Goal: Entertainment & Leisure: Consume media (video, audio)

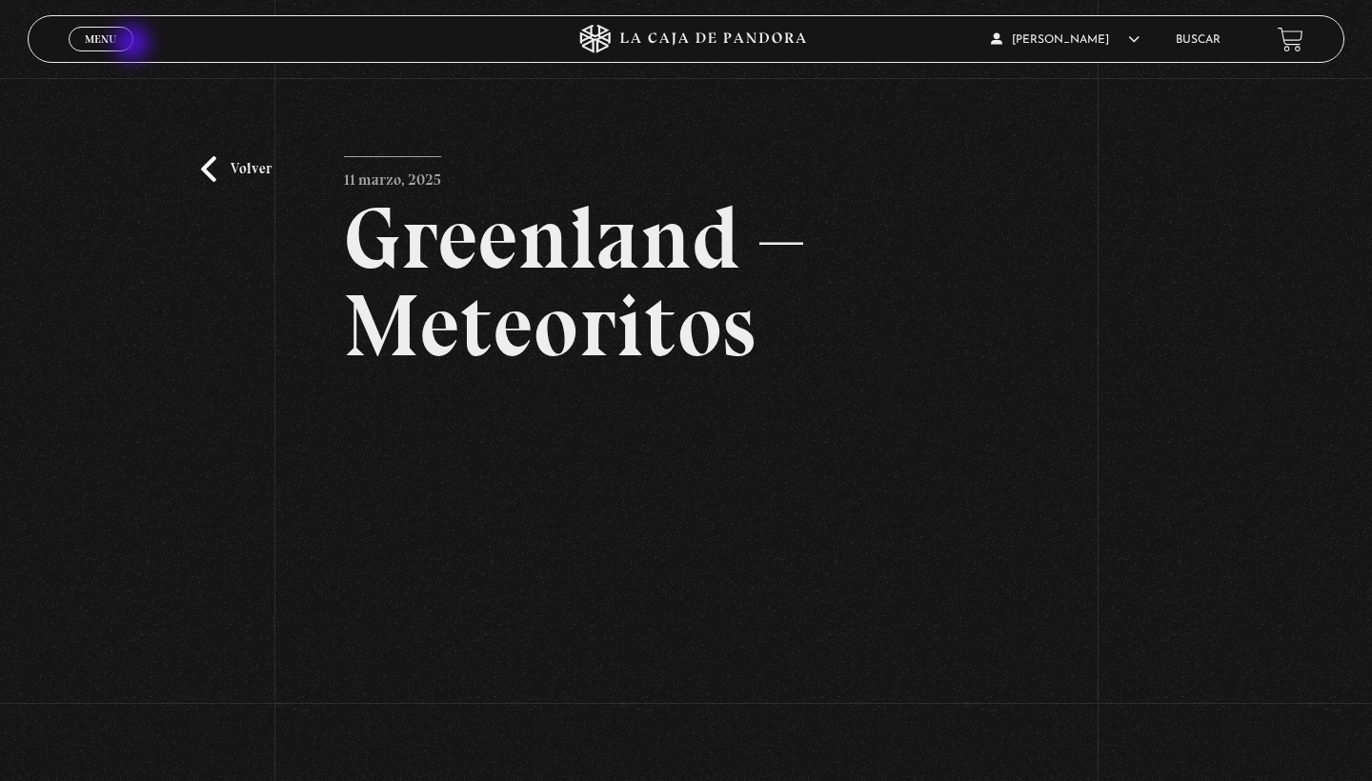
scroll to position [79, 0]
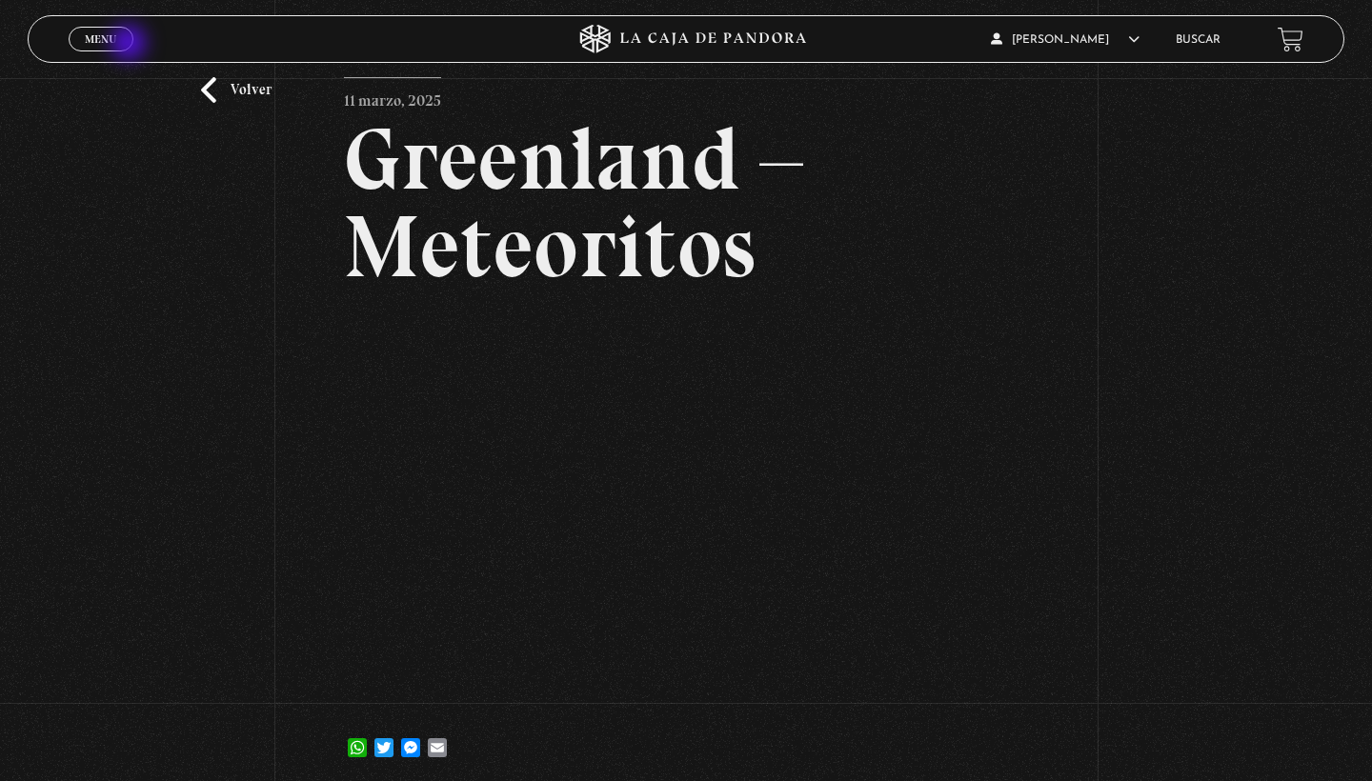
click at [131, 45] on link "Menu Cerrar" at bounding box center [101, 39] width 65 height 25
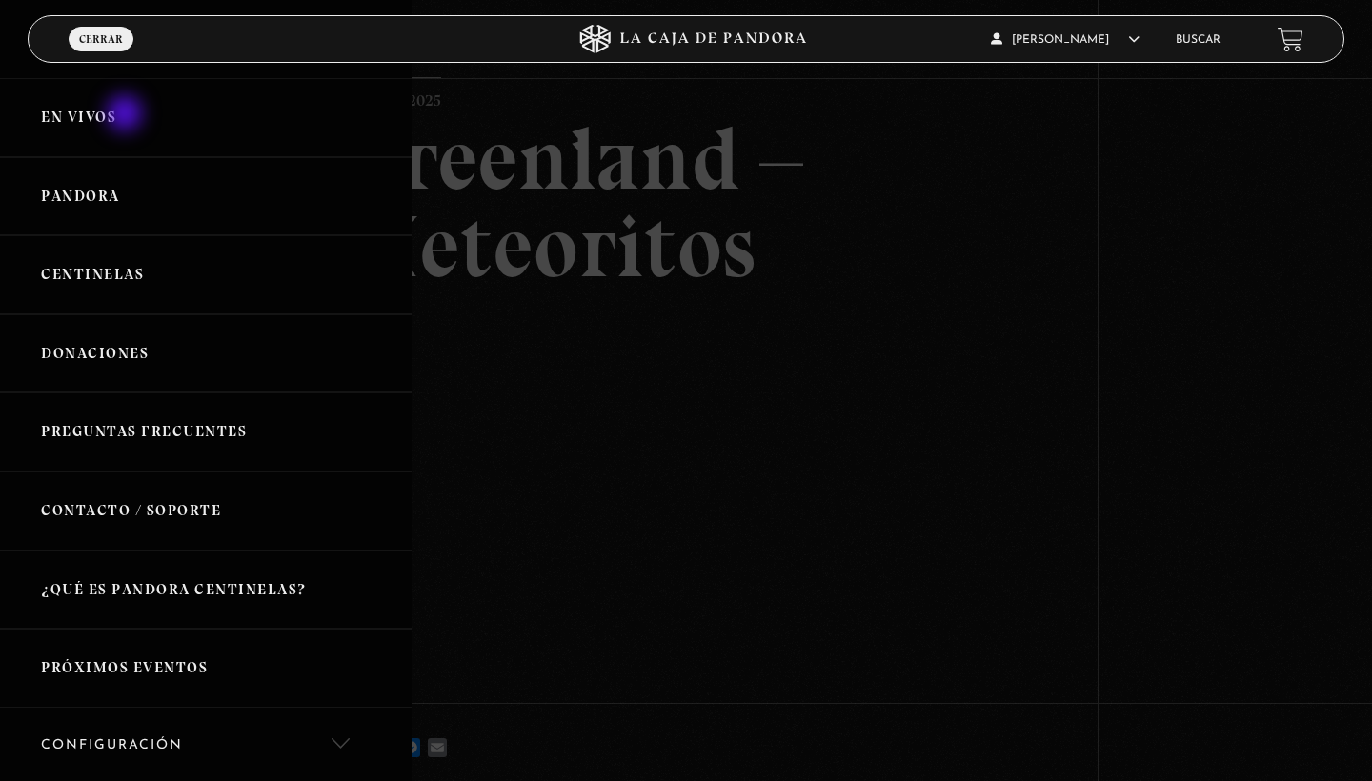
click at [127, 115] on link "En vivos" at bounding box center [206, 117] width 412 height 79
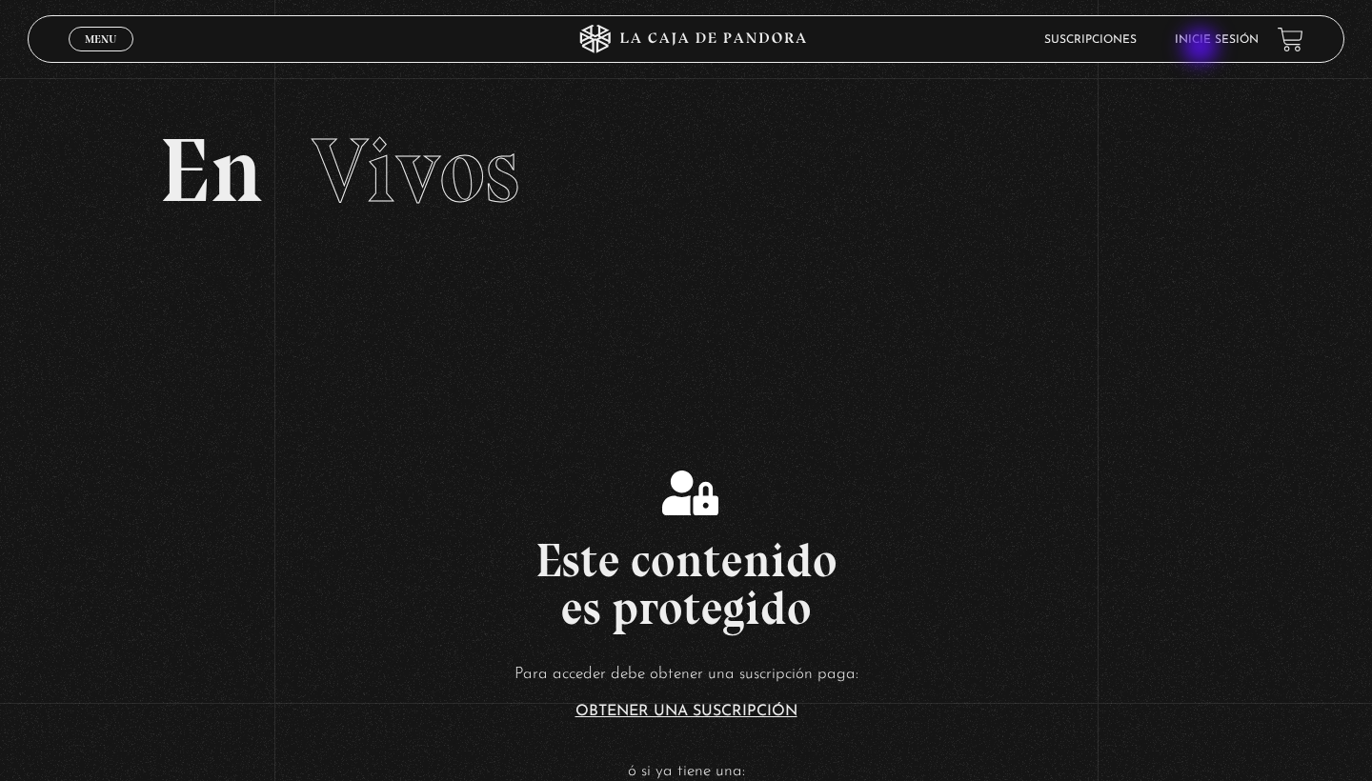
click at [1203, 49] on li "Inicie sesión" at bounding box center [1217, 40] width 84 height 30
click at [1205, 43] on link "Inicie sesión" at bounding box center [1217, 39] width 84 height 11
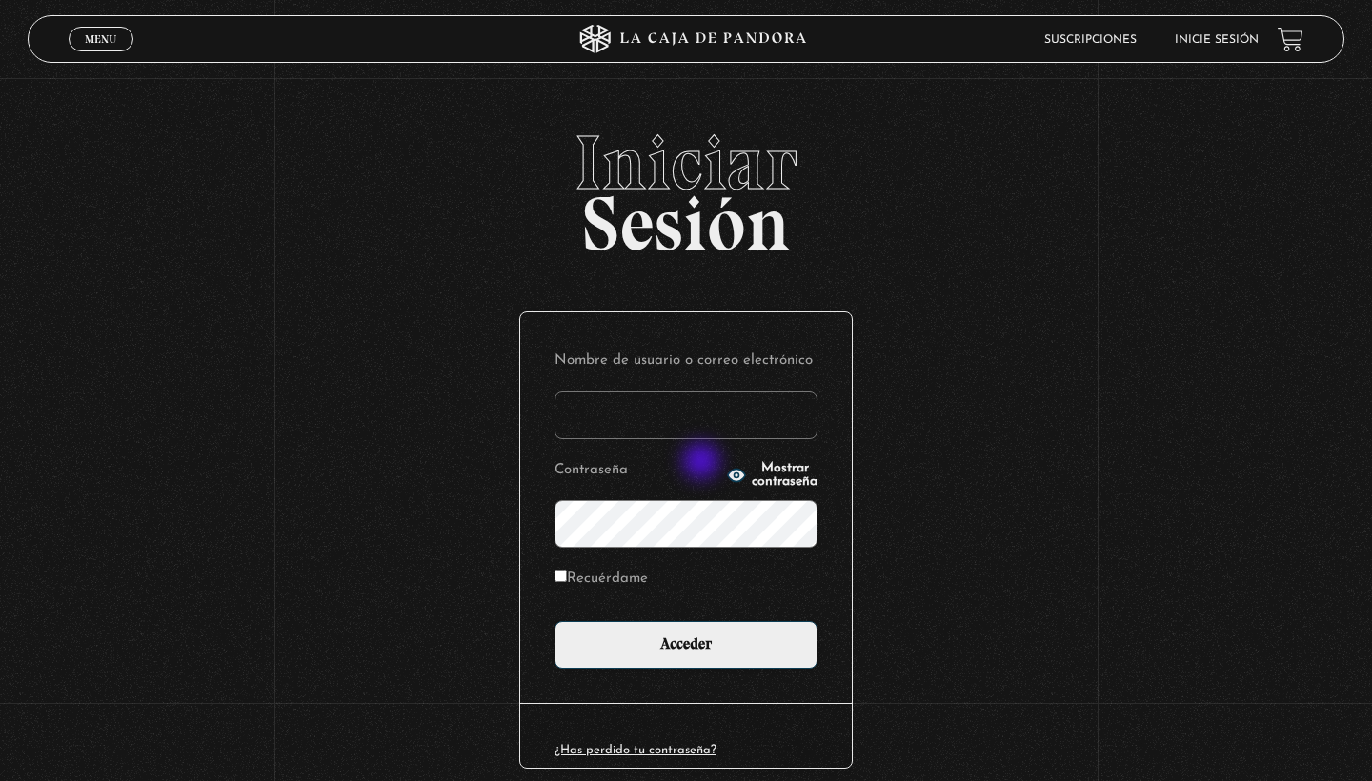
type input "amalro1493@gmail.com"
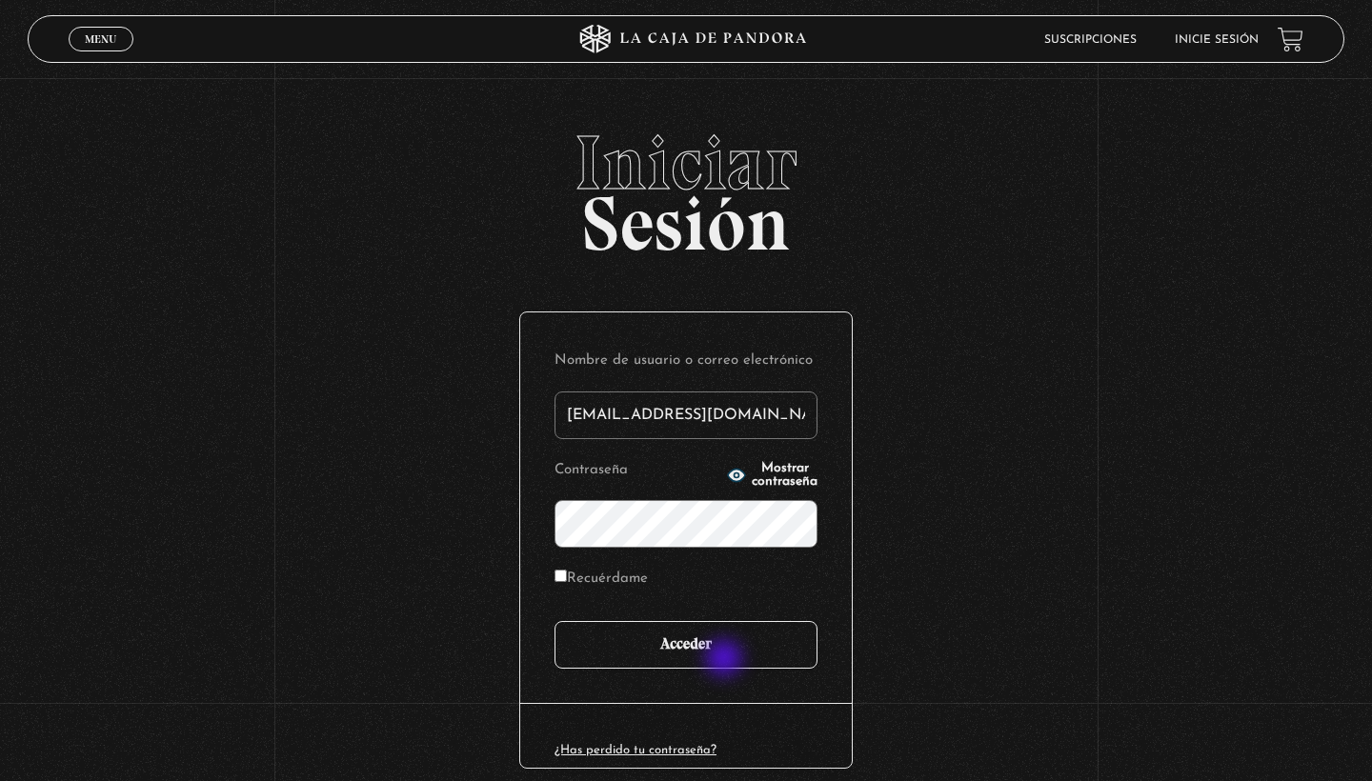
click at [726, 660] on input "Acceder" at bounding box center [686, 645] width 263 height 48
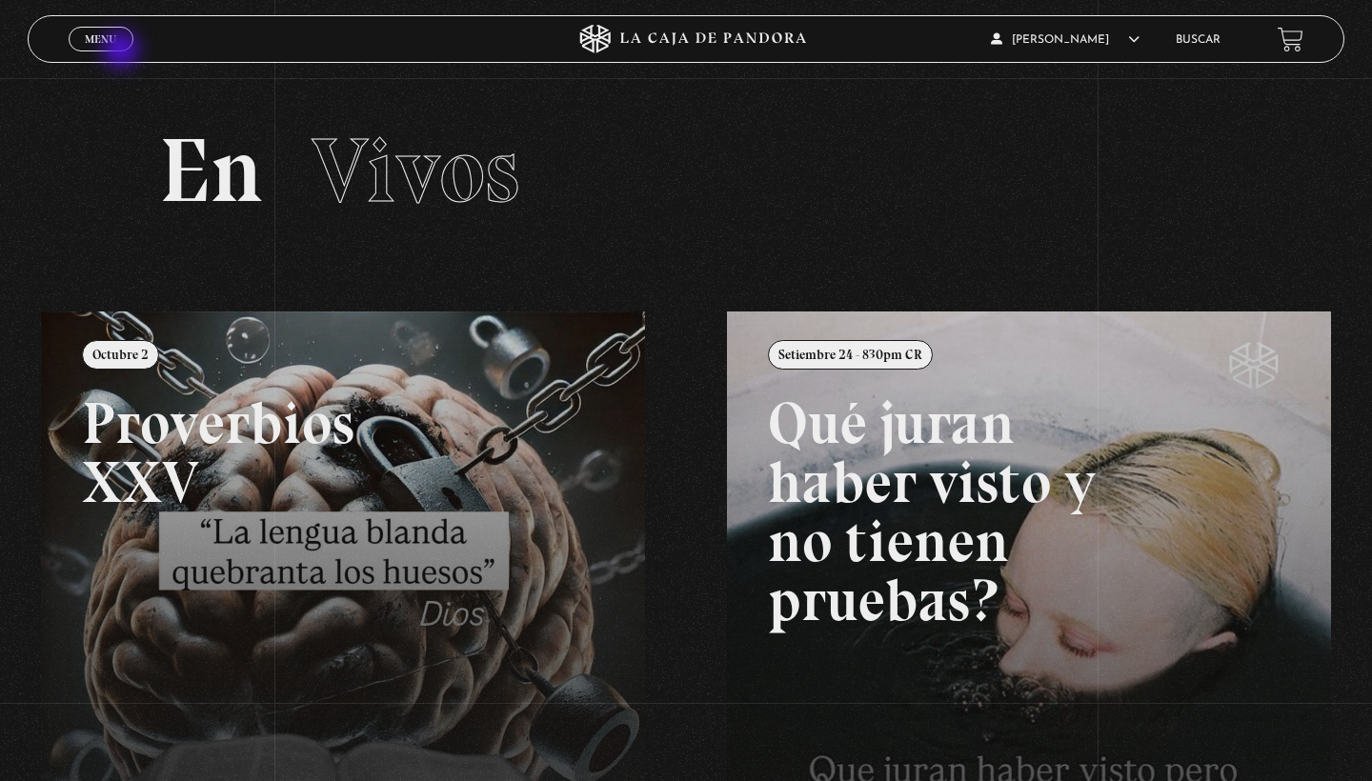
click at [123, 51] on link "Menu Cerrar" at bounding box center [101, 39] width 65 height 25
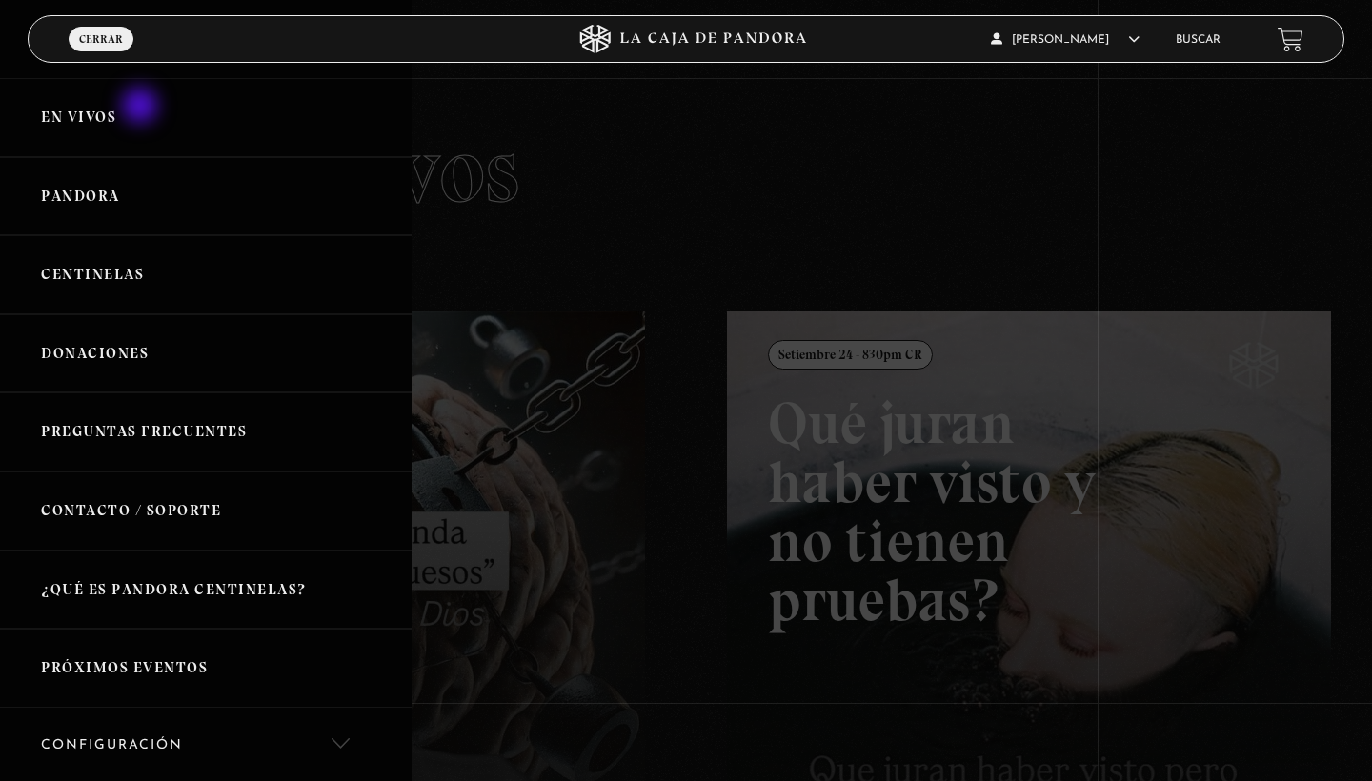
click at [143, 108] on link "En vivos" at bounding box center [206, 117] width 412 height 79
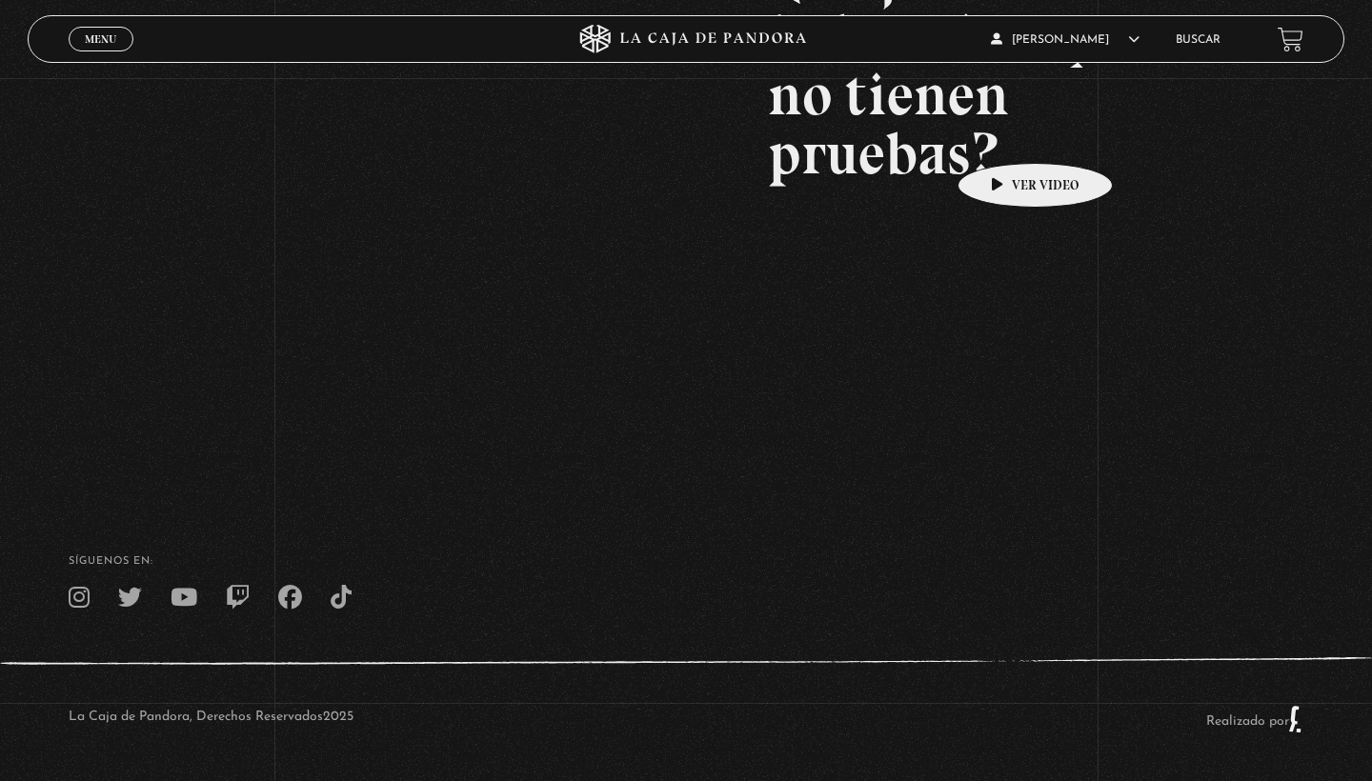
scroll to position [447, 0]
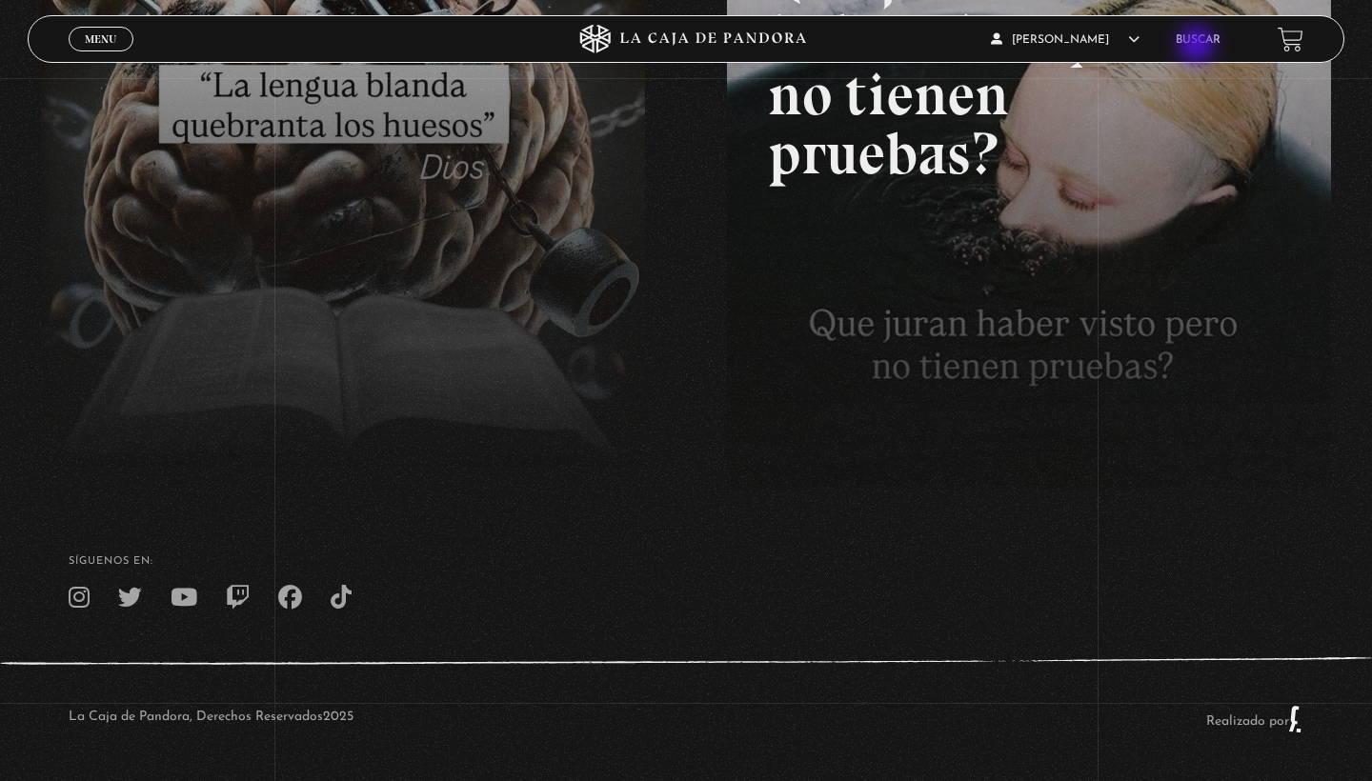
click at [1199, 47] on li "Buscar" at bounding box center [1198, 40] width 45 height 30
click at [1196, 36] on link "Buscar" at bounding box center [1198, 39] width 45 height 11
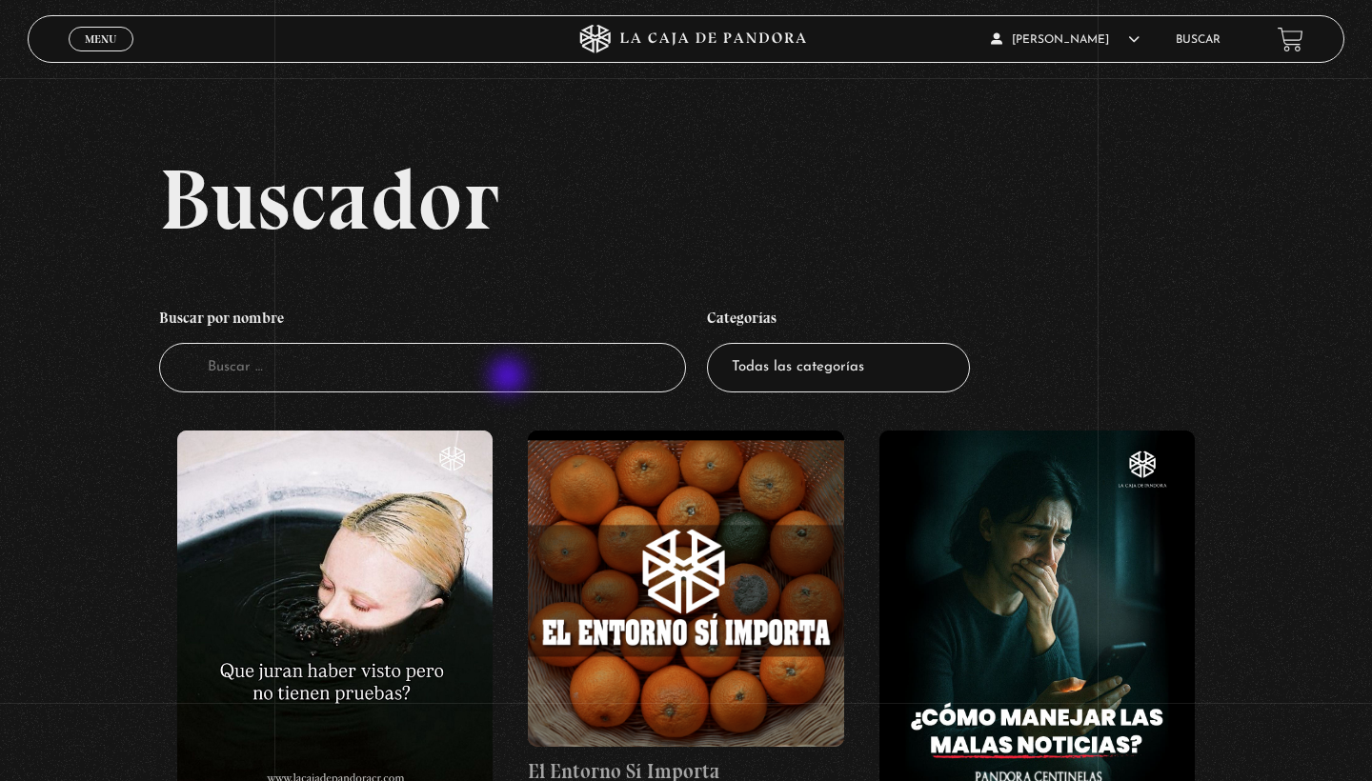
click at [510, 378] on input "Buscador" at bounding box center [422, 368] width 527 height 51
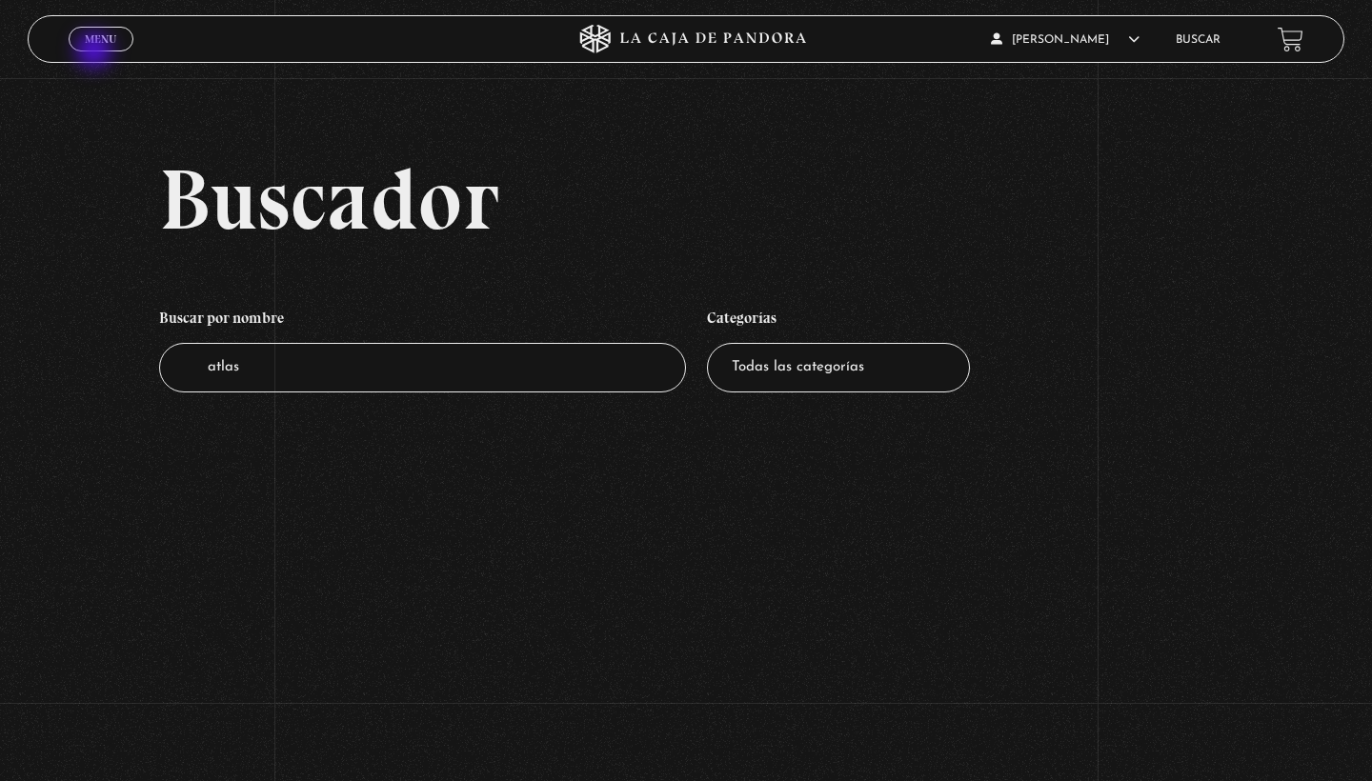
click at [98, 49] on link "Menu Cerrar" at bounding box center [101, 39] width 65 height 25
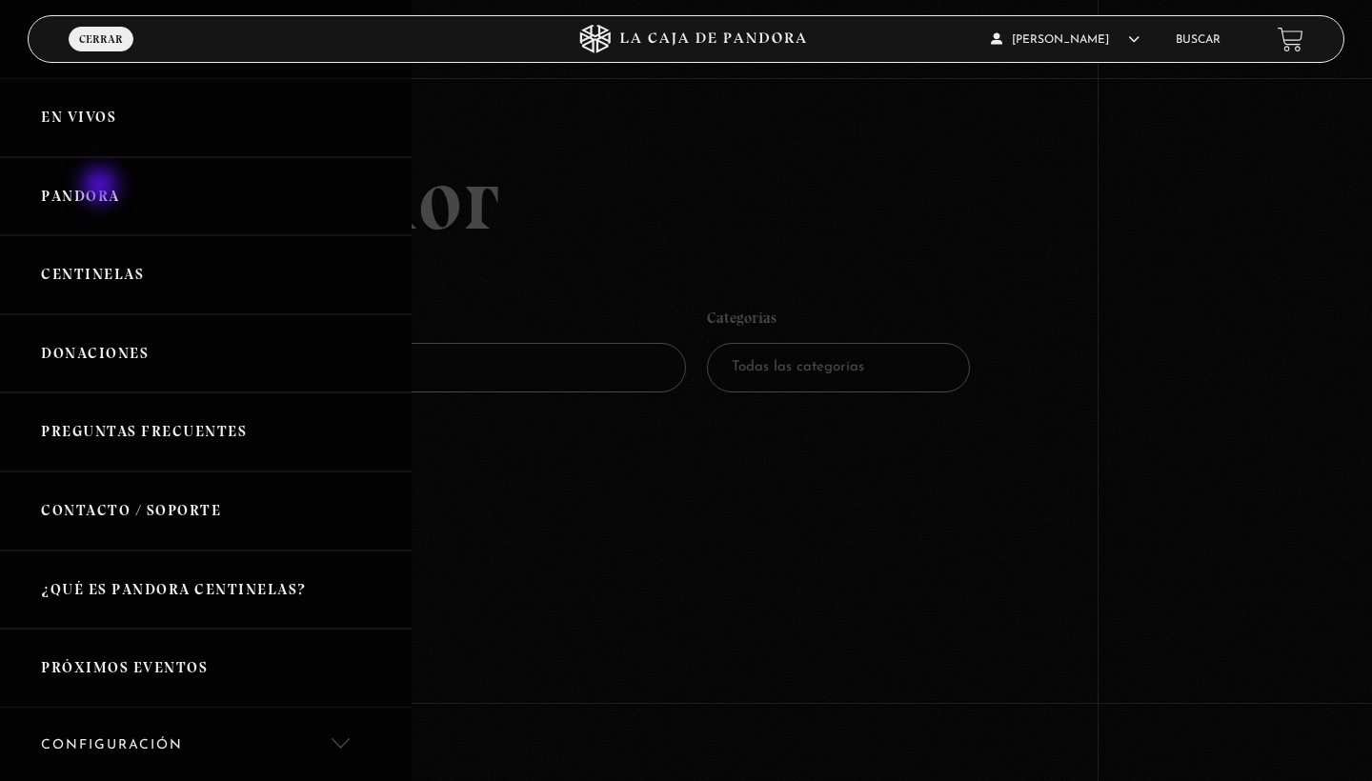
click at [102, 188] on link "Pandora" at bounding box center [206, 196] width 412 height 79
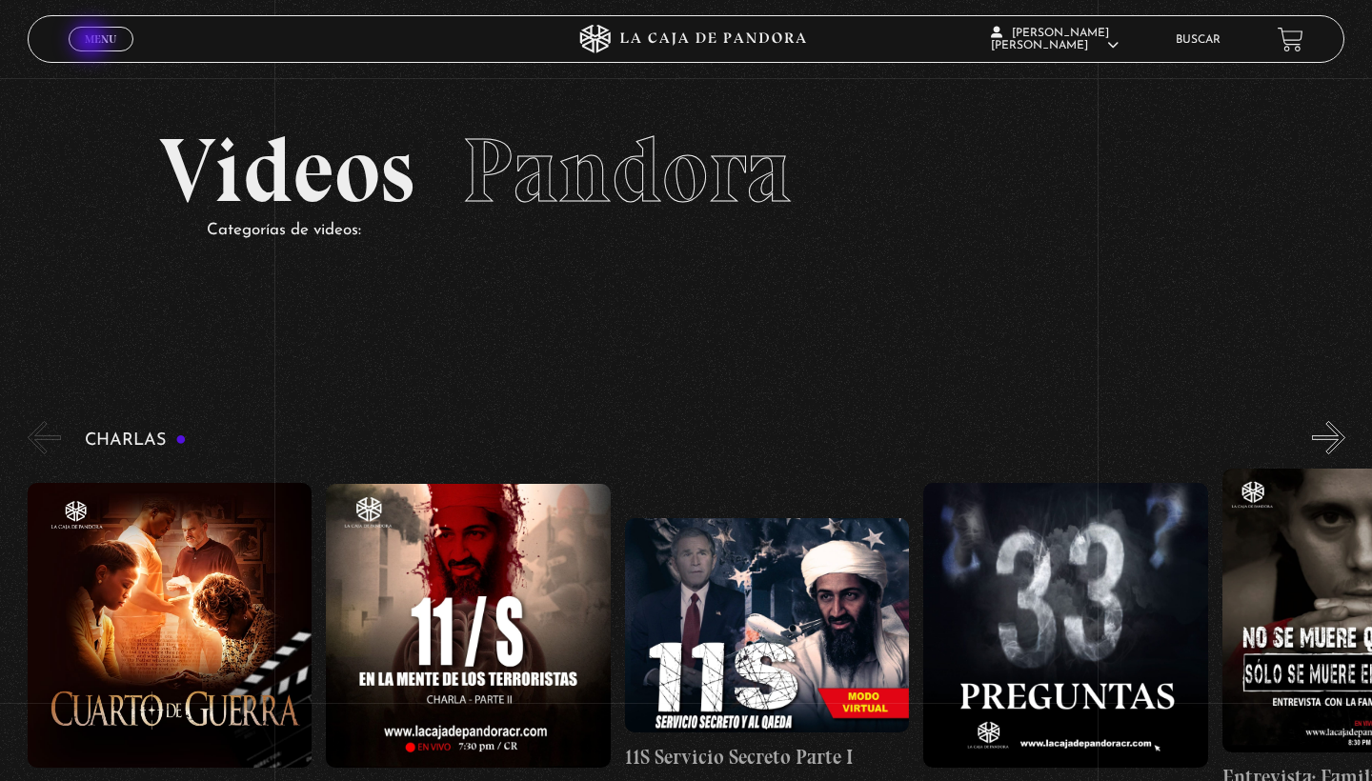
click at [92, 42] on span "Menu" at bounding box center [100, 38] width 31 height 11
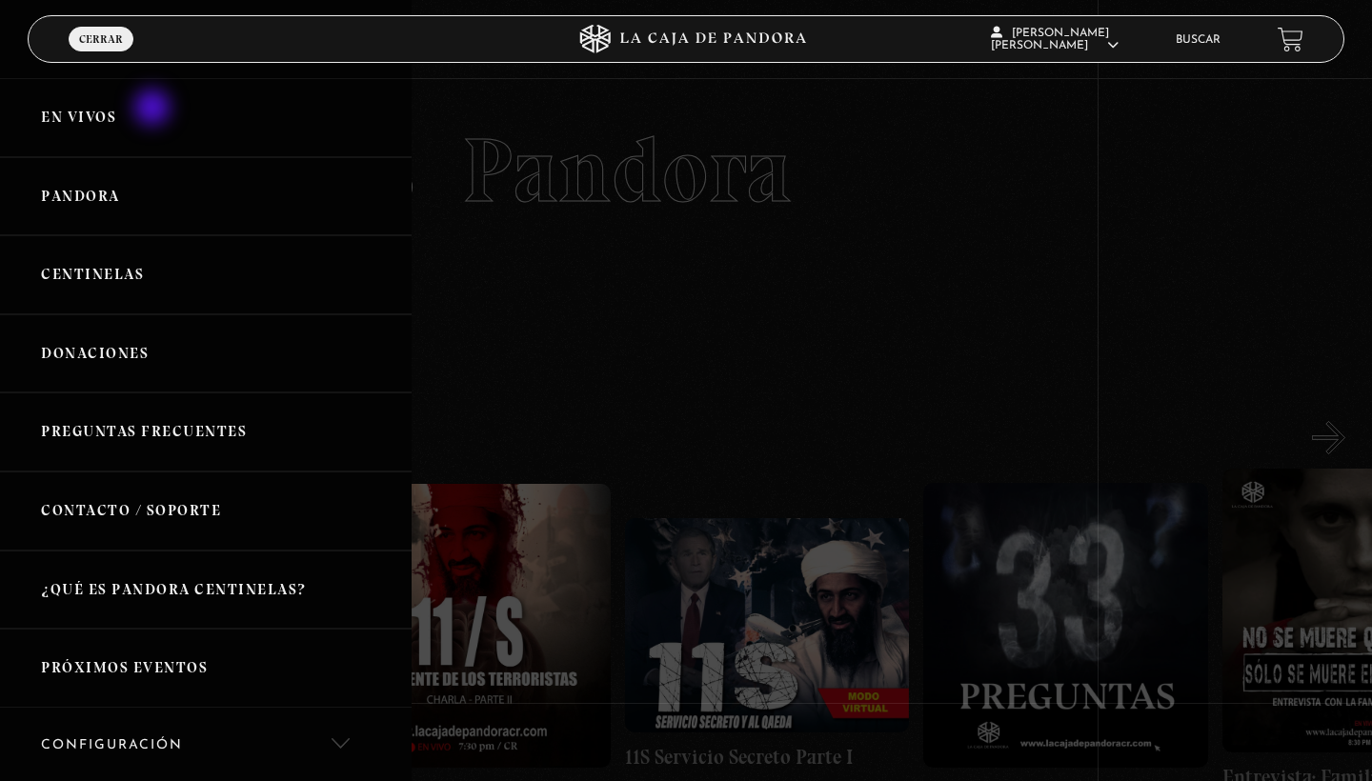
click at [154, 110] on link "En vivos" at bounding box center [206, 117] width 412 height 79
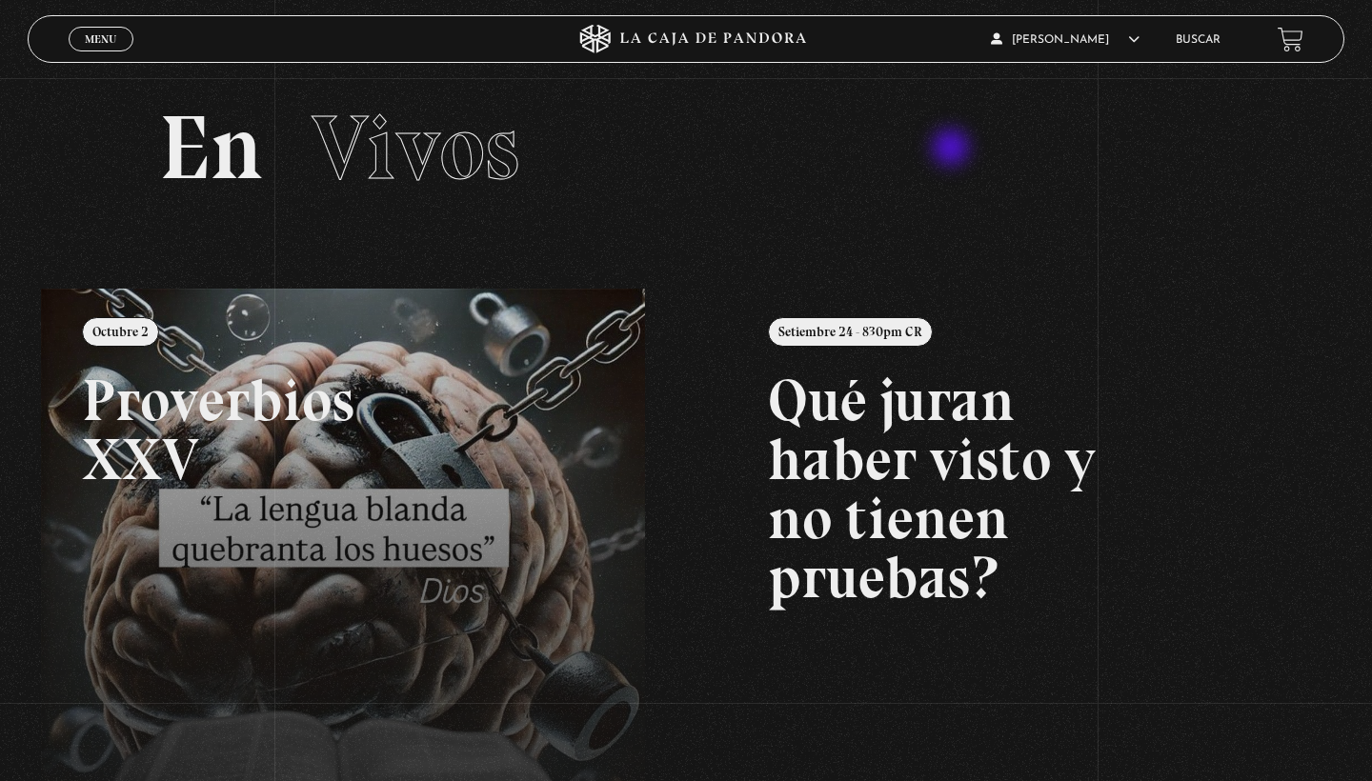
scroll to position [19, 0]
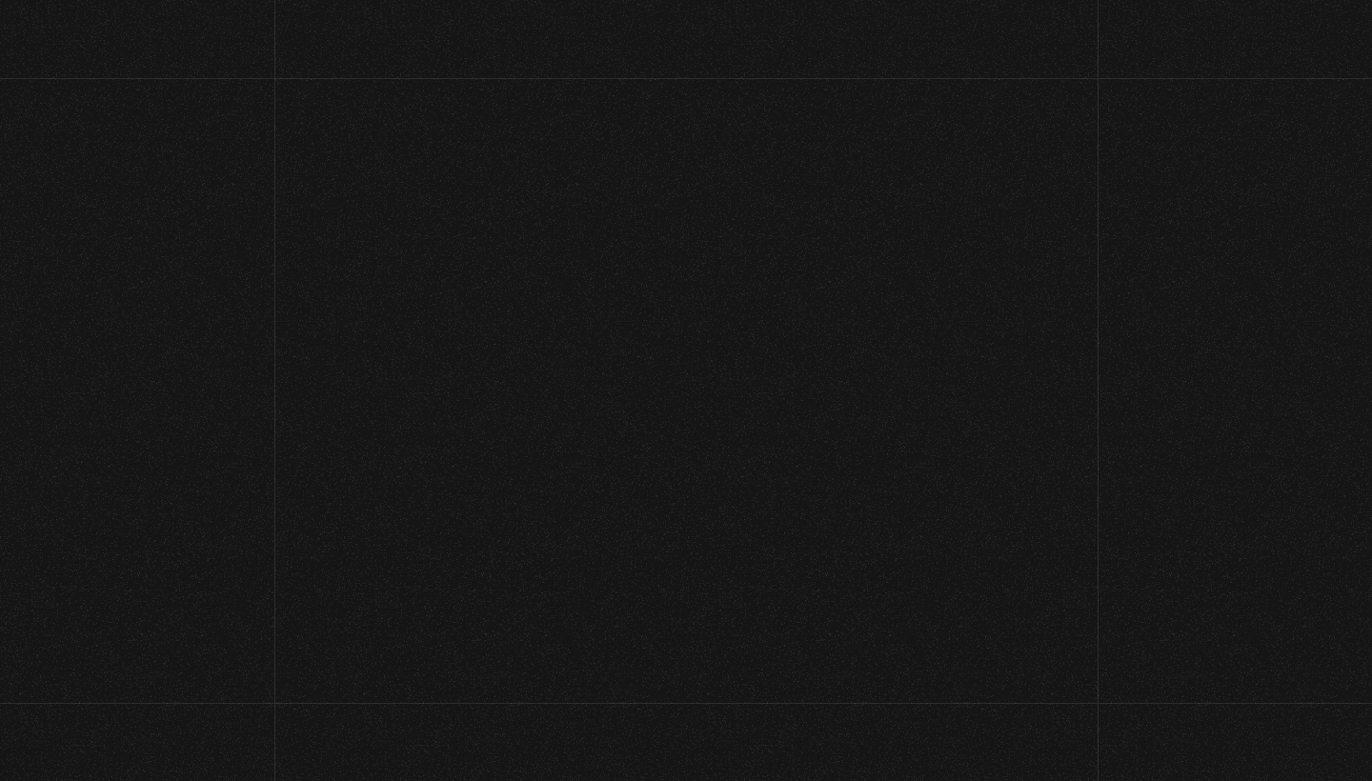
scroll to position [19, 0]
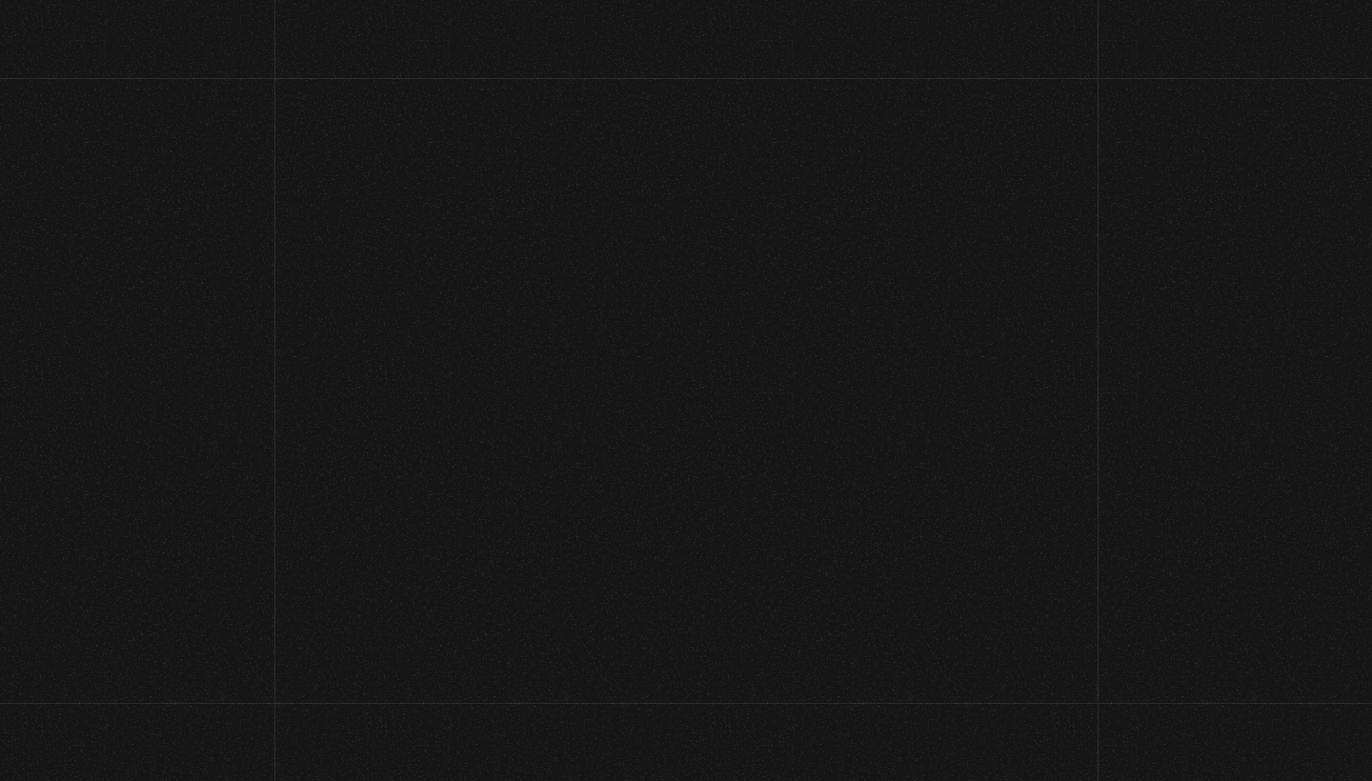
scroll to position [19, 0]
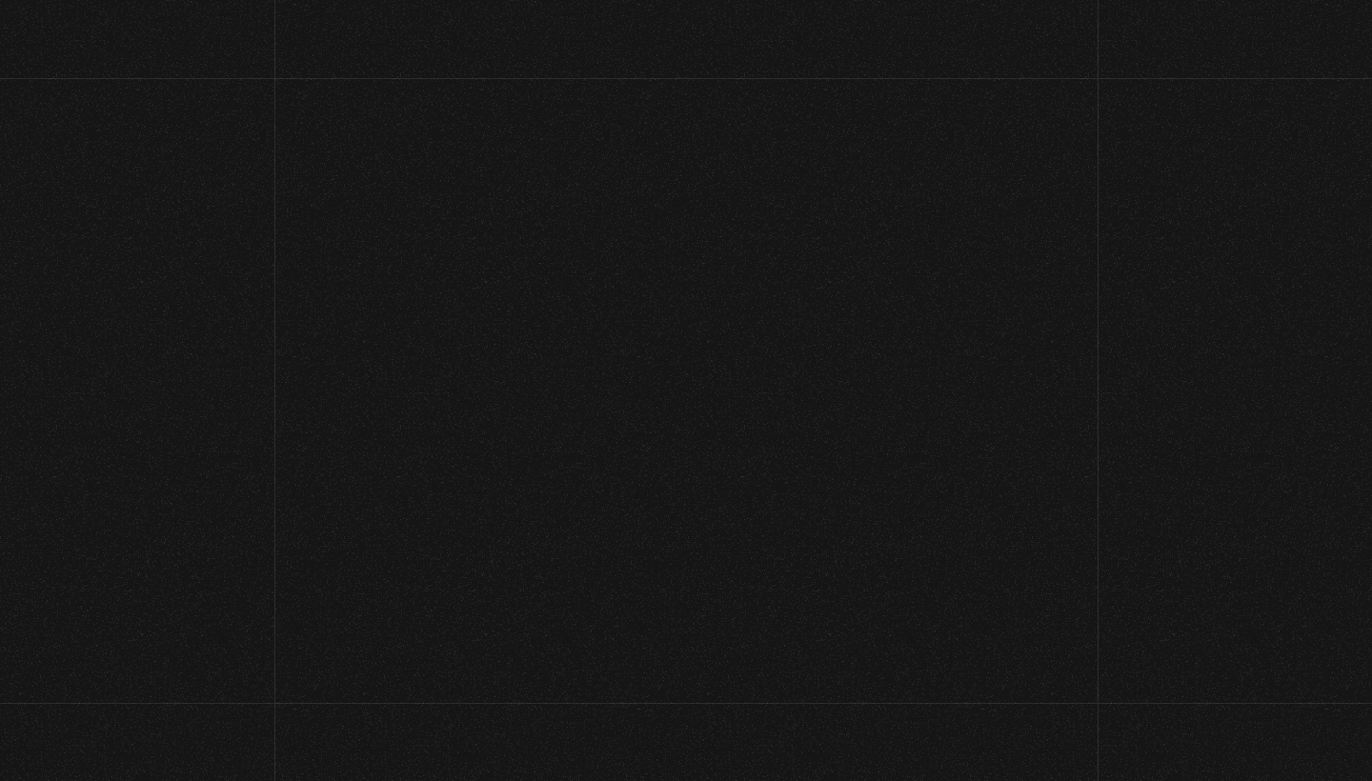
scroll to position [19, 0]
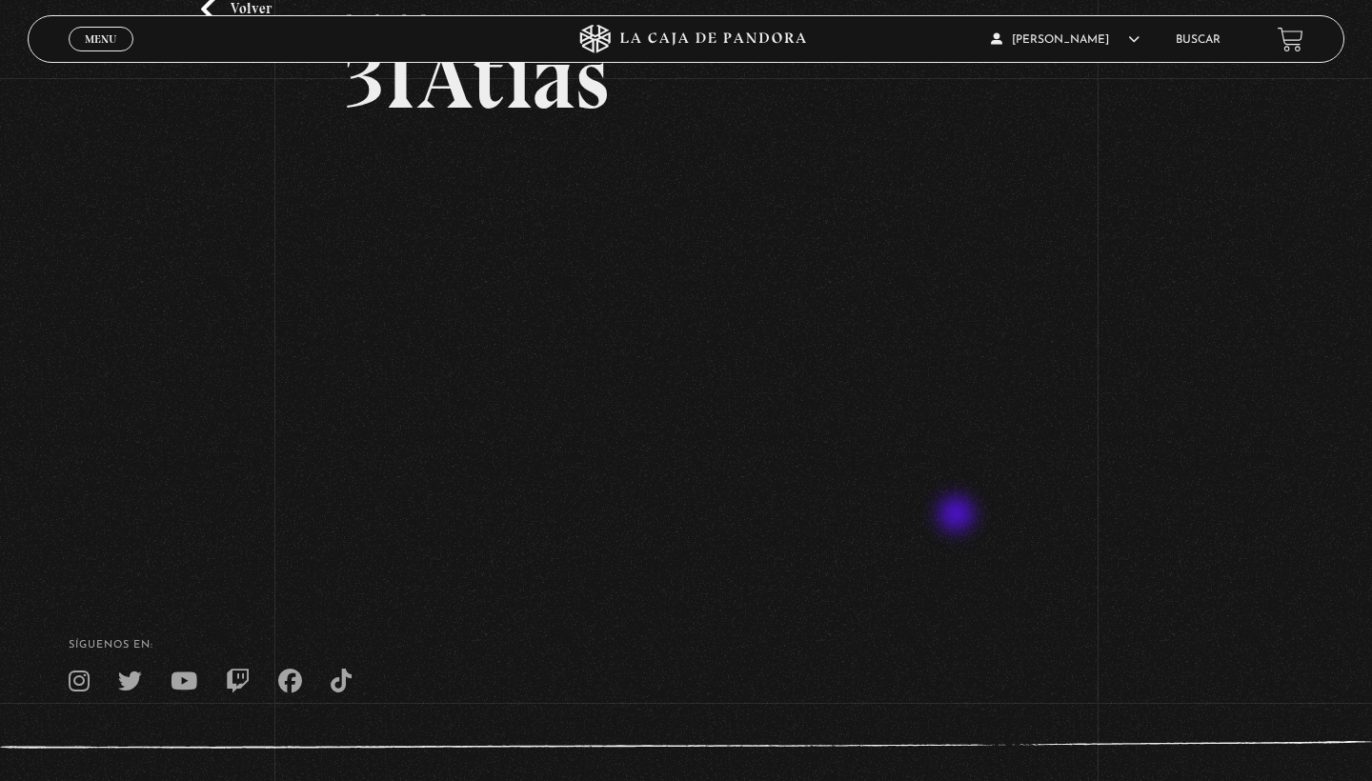
scroll to position [150, 0]
